Goal: Find specific page/section: Find specific page/section

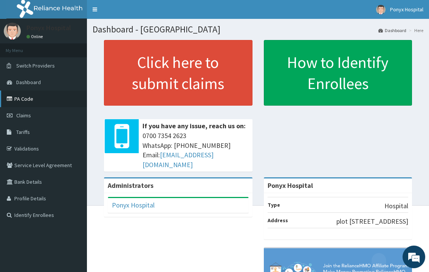
click at [18, 102] on link "PA Code" at bounding box center [43, 99] width 87 height 17
click at [24, 100] on link "PA Code" at bounding box center [43, 99] width 87 height 17
